Goal: Check status: Check status

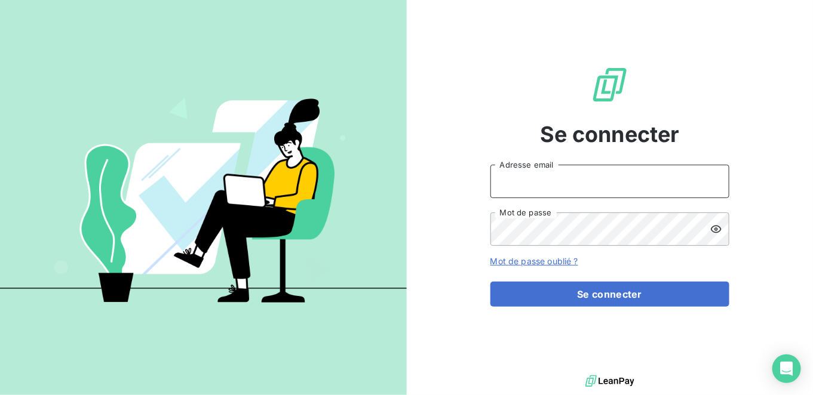
type input "[EMAIL_ADDRESS][DOMAIN_NAME]"
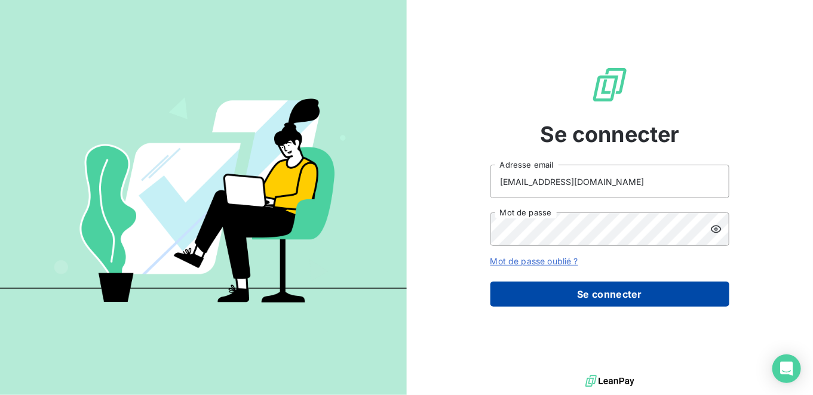
click at [551, 297] on button "Se connecter" at bounding box center [609, 294] width 239 height 25
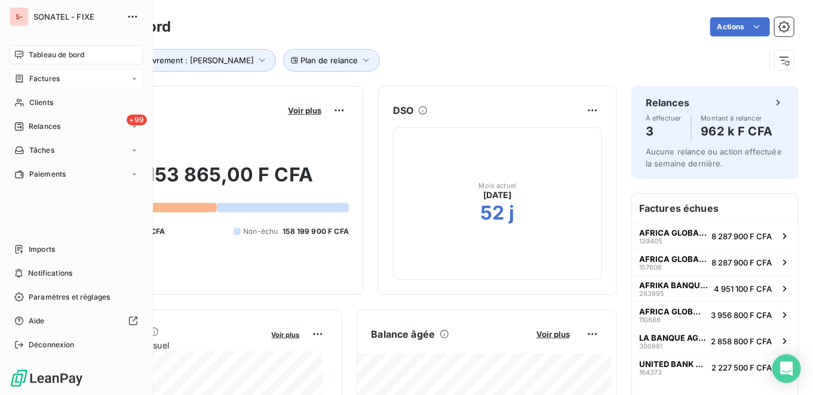
click at [135, 77] on icon at bounding box center [134, 78] width 7 height 7
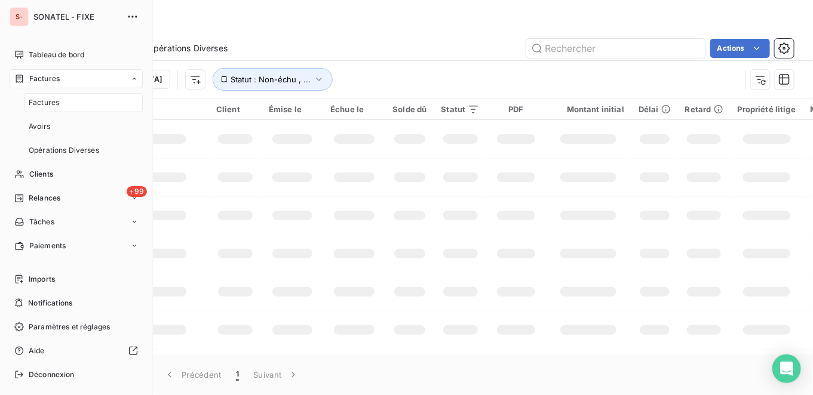
click at [118, 106] on div "Factures" at bounding box center [83, 102] width 119 height 19
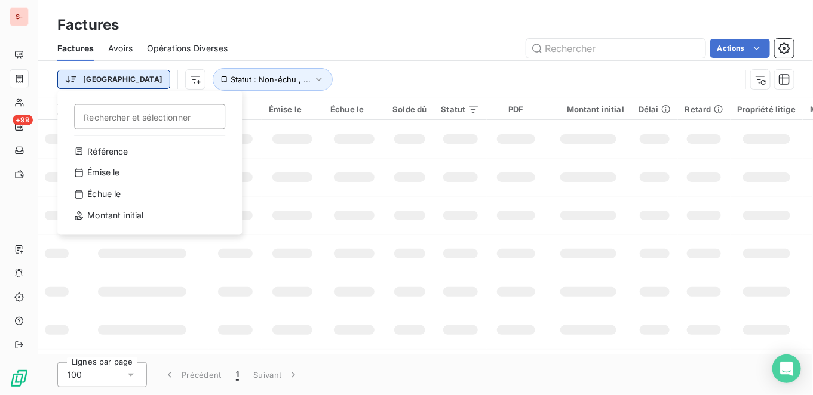
click at [67, 75] on html "S- +99 Factures Factures Avoirs Opérations Diverses Actions Trier Rechercher et…" at bounding box center [406, 197] width 813 height 395
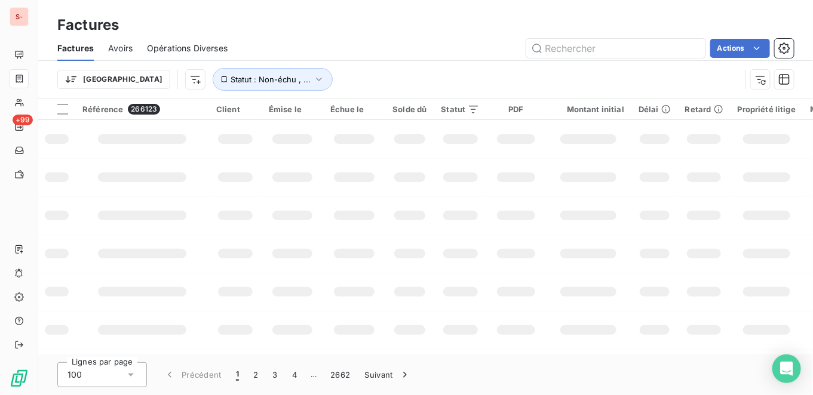
click at [247, 75] on html "S- +99 Factures Factures Avoirs Opérations Diverses Actions Trier Statut : Non-…" at bounding box center [406, 197] width 813 height 395
click at [247, 75] on button "Statut : Non-échu , ..." at bounding box center [273, 79] width 120 height 23
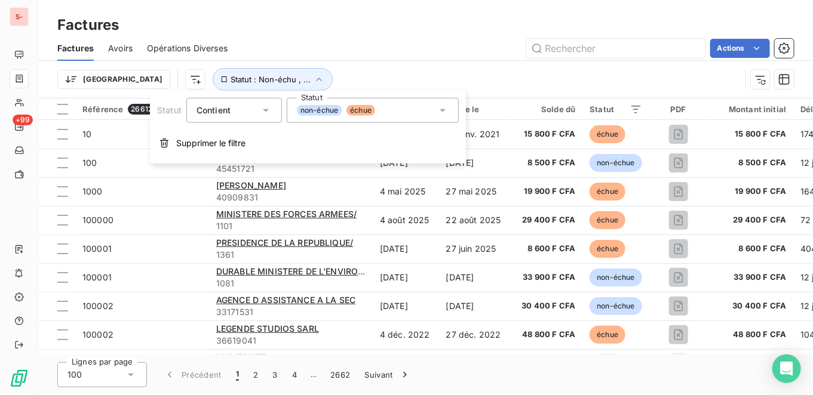
click at [446, 111] on icon at bounding box center [443, 111] width 12 height 12
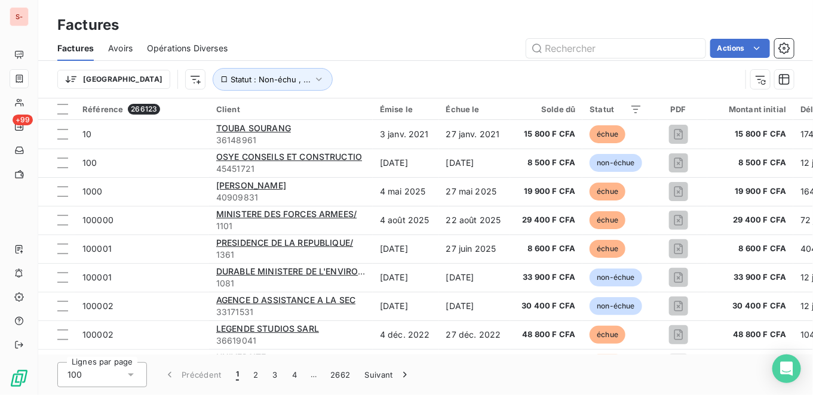
click at [422, 65] on div "Trier Statut : Non-échu , ..." at bounding box center [425, 79] width 737 height 37
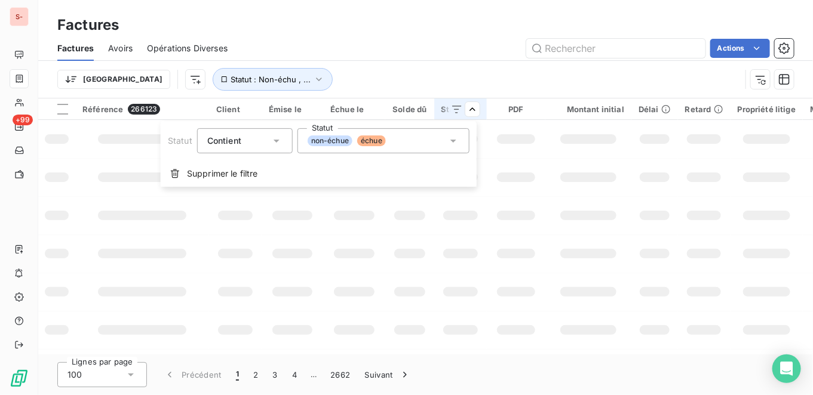
click at [470, 114] on html "S- +99 Factures Factures Avoirs Opérations Diverses Actions Trier Statut : Non-…" at bounding box center [406, 197] width 813 height 395
click at [458, 140] on icon at bounding box center [453, 141] width 12 height 12
